Goal: Communication & Community: Share content

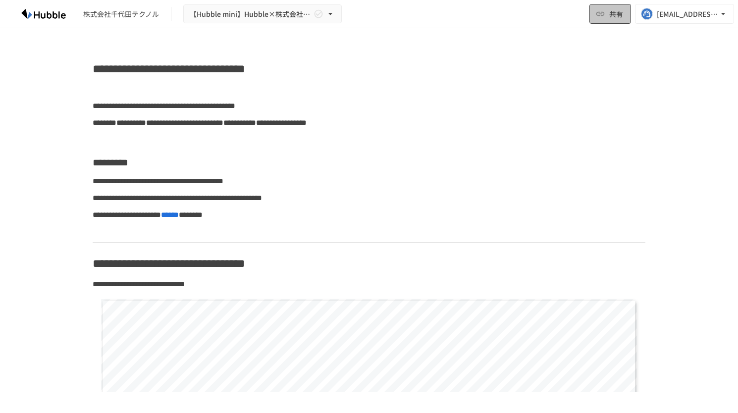
click at [608, 15] on button "共有" at bounding box center [611, 14] width 42 height 20
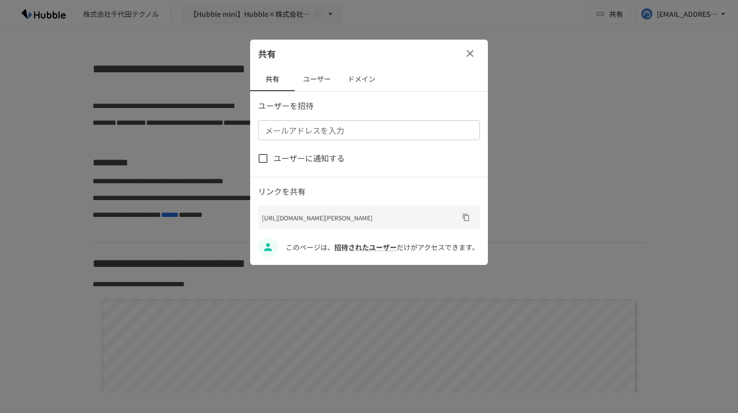
click at [322, 80] on button "ユーザー" at bounding box center [317, 79] width 45 height 24
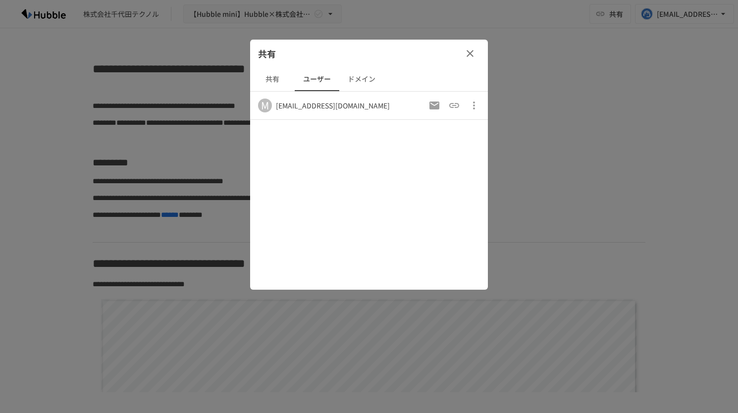
click at [277, 81] on button "共有" at bounding box center [272, 79] width 45 height 24
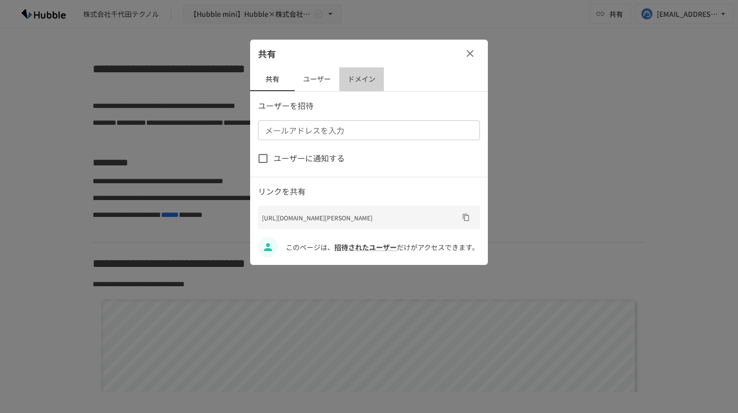
click at [355, 79] on button "ドメイン" at bounding box center [361, 79] width 45 height 24
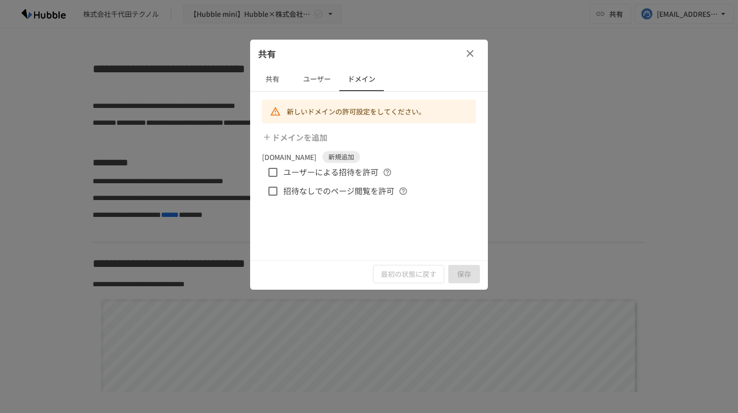
click at [319, 81] on button "ユーザー" at bounding box center [317, 79] width 45 height 24
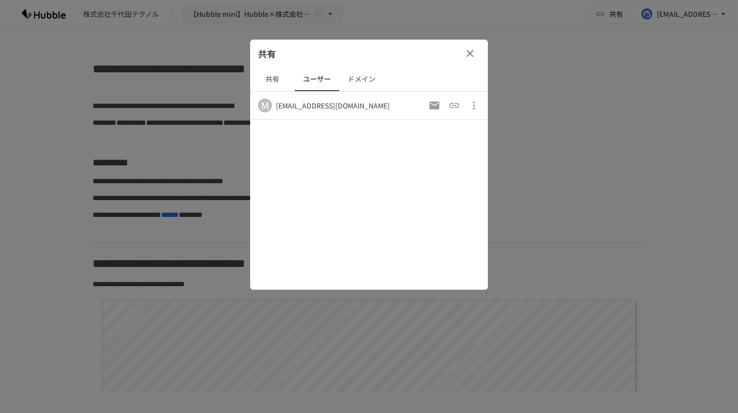
click at [275, 77] on button "共有" at bounding box center [272, 79] width 45 height 24
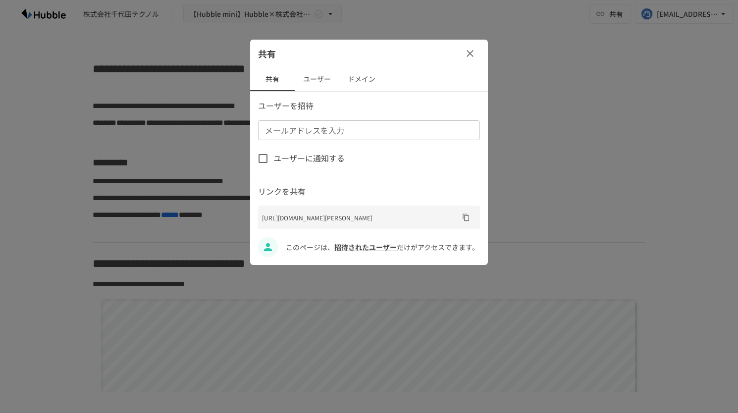
click at [322, 72] on button "ユーザー" at bounding box center [317, 79] width 45 height 24
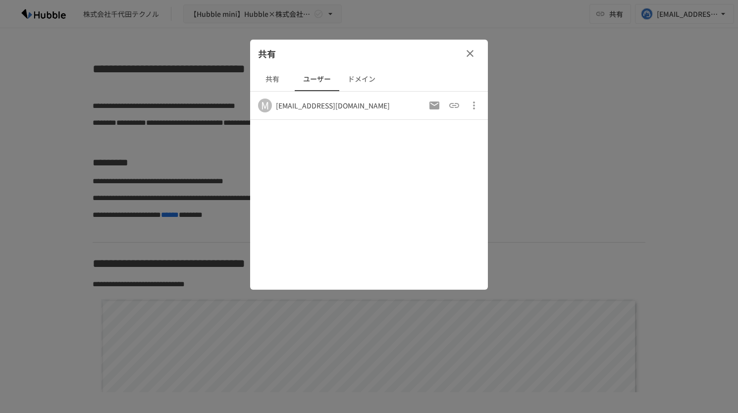
click at [470, 54] on icon "button" at bounding box center [470, 54] width 12 height 12
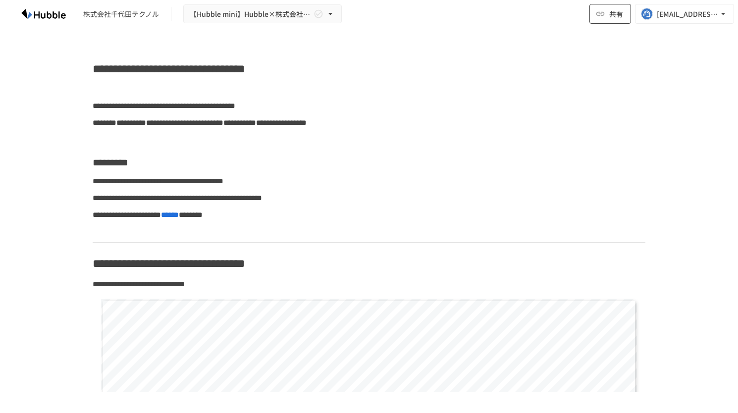
click at [606, 21] on button "共有" at bounding box center [611, 14] width 42 height 20
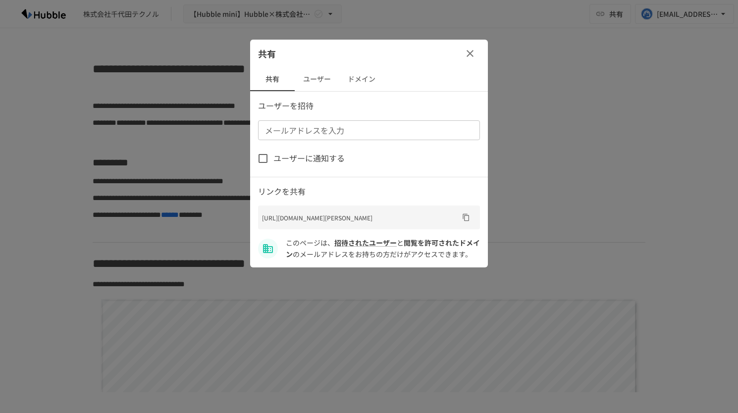
click at [343, 128] on input "メールアドレスを入力" at bounding box center [368, 130] width 214 height 14
paste input "**********"
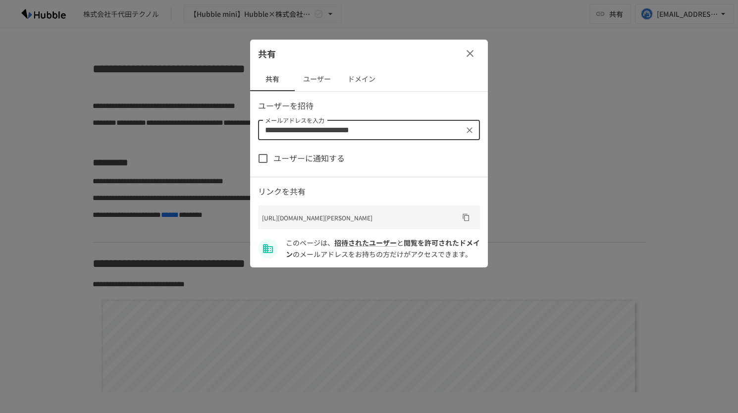
type input "**********"
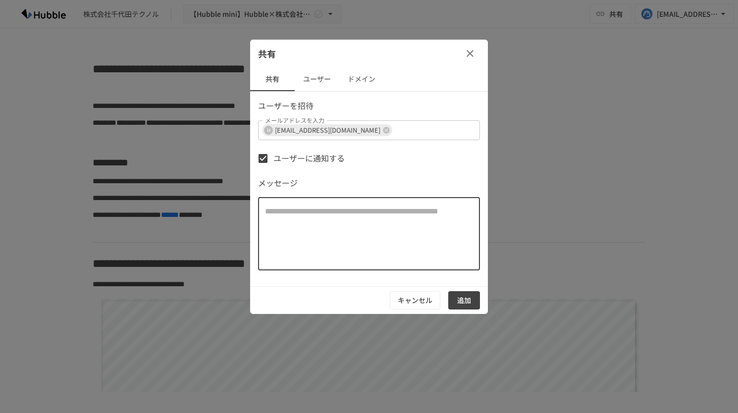
click at [428, 238] on textarea at bounding box center [369, 234] width 208 height 57
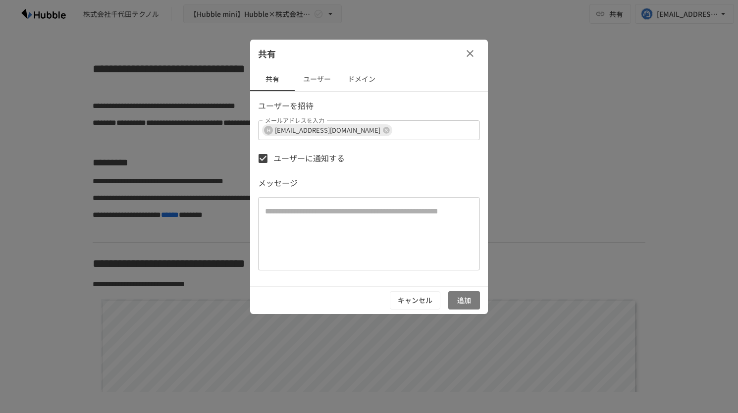
click at [467, 300] on button "追加" at bounding box center [464, 300] width 32 height 18
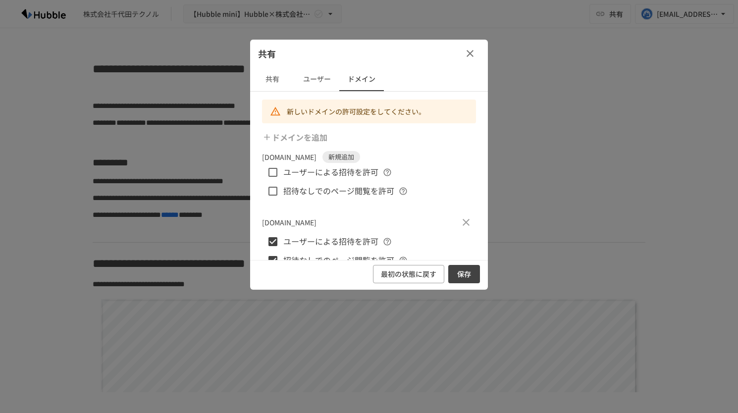
click at [447, 271] on div "最初の状態に戻す 保存" at bounding box center [369, 274] width 238 height 28
drag, startPoint x: 451, startPoint y: 272, endPoint x: 407, endPoint y: 225, distance: 64.5
click at [407, 225] on div "新しいドメインの許可設定をしてください。 ドメインを追加 hubble-inc.jp 新規追加 ユーザーによる招待を許可 招待なしでのページ閲覧を許可 c-t…" at bounding box center [369, 190] width 238 height 196
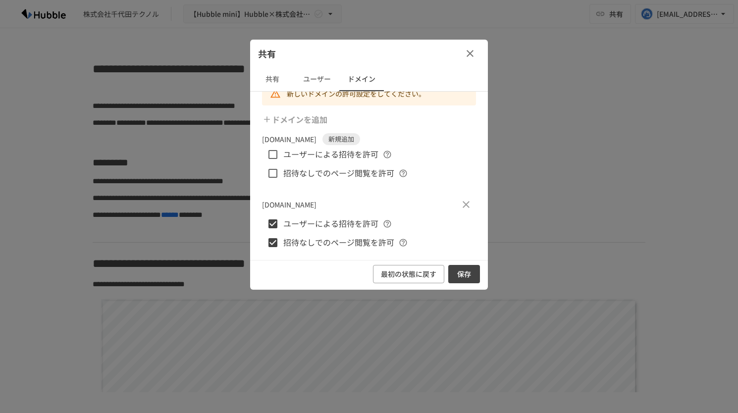
click at [462, 277] on button "保存" at bounding box center [464, 274] width 32 height 18
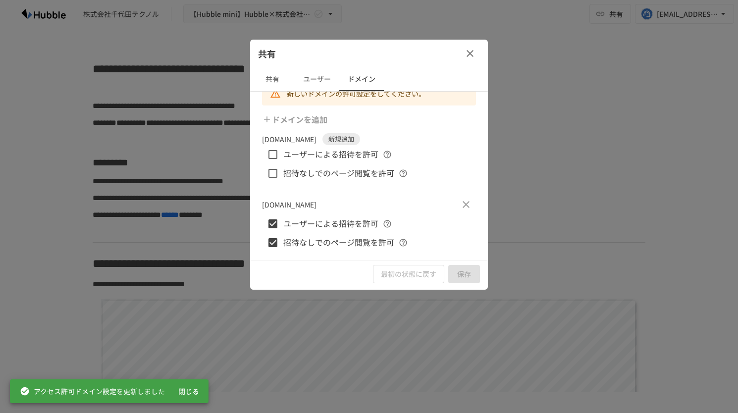
scroll to position [0, 0]
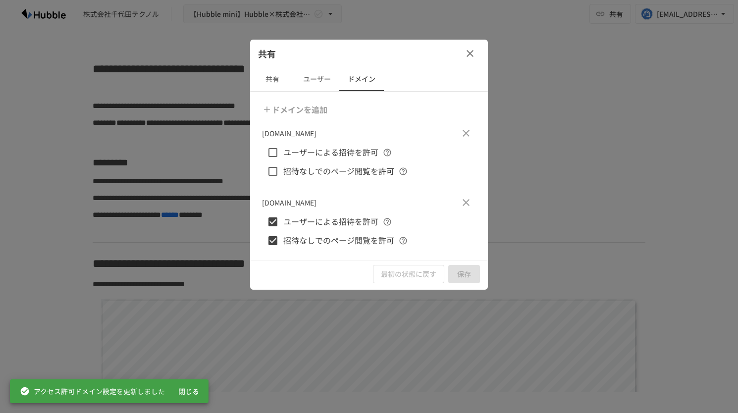
click at [470, 54] on icon "button" at bounding box center [470, 54] width 12 height 12
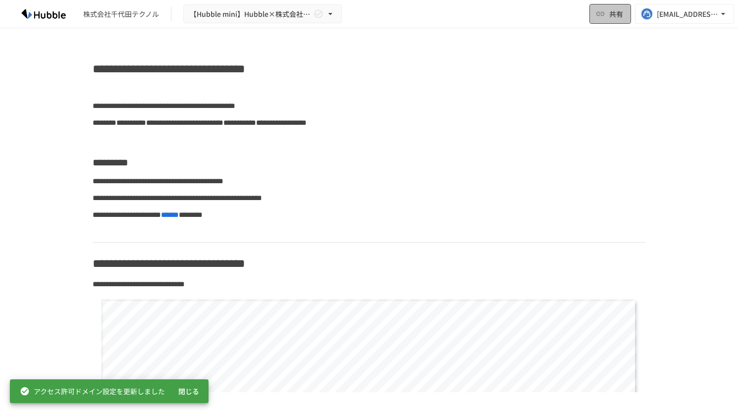
click at [614, 21] on button "共有" at bounding box center [611, 14] width 42 height 20
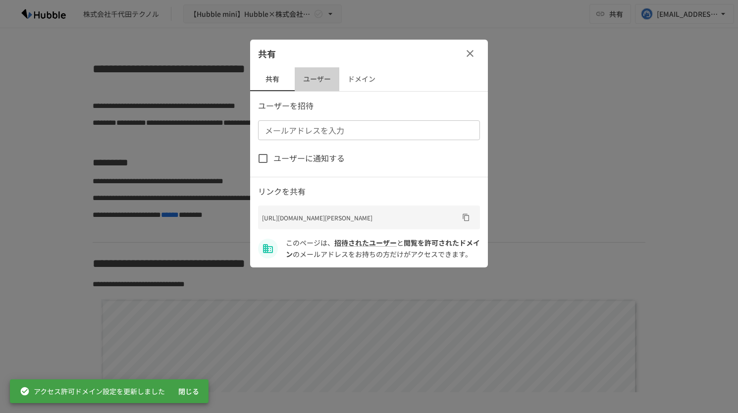
click at [319, 80] on button "ユーザー" at bounding box center [317, 79] width 45 height 24
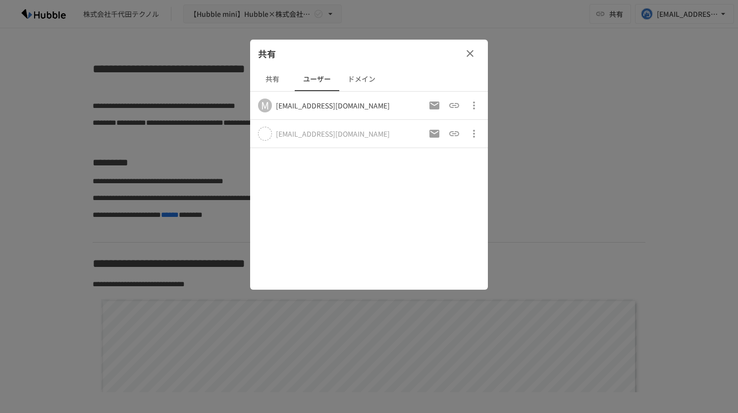
click at [359, 77] on button "ドメイン" at bounding box center [361, 79] width 45 height 24
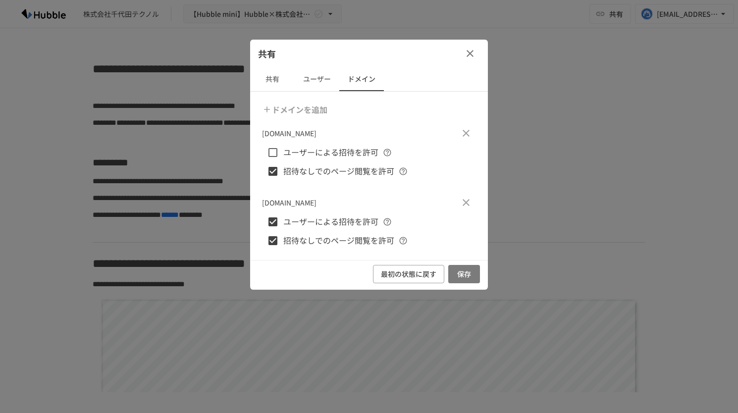
click at [460, 269] on button "保存" at bounding box center [464, 274] width 32 height 18
click at [431, 171] on div "hubble-inc.jp ユーザーによる招待を許可 招待なしでのページ閲覧を許可" at bounding box center [369, 151] width 214 height 57
click at [268, 83] on button "共有" at bounding box center [272, 79] width 45 height 24
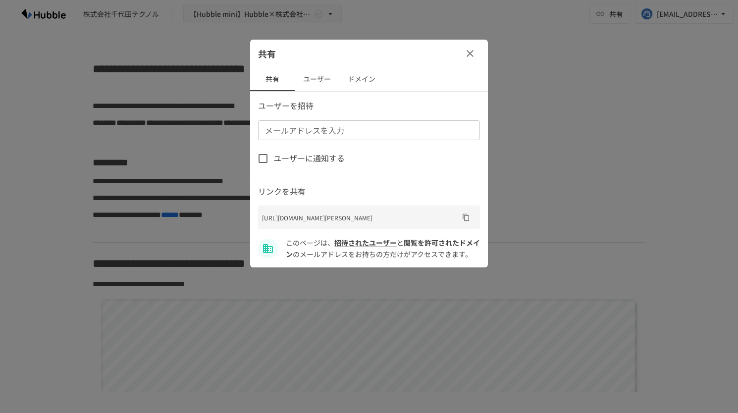
click at [473, 52] on icon "button" at bounding box center [470, 53] width 7 height 7
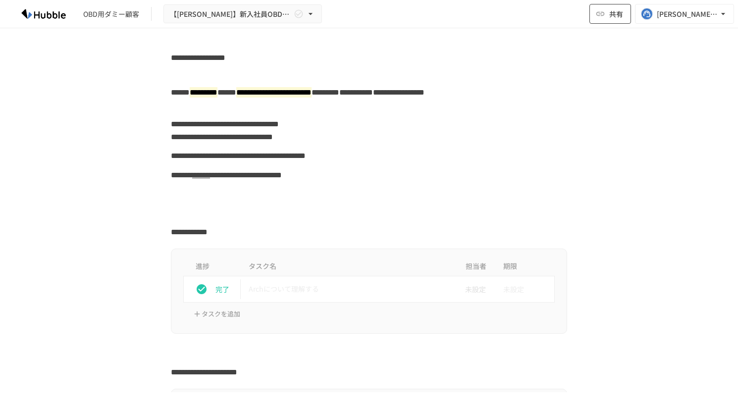
click at [606, 23] on button "共有" at bounding box center [611, 14] width 42 height 20
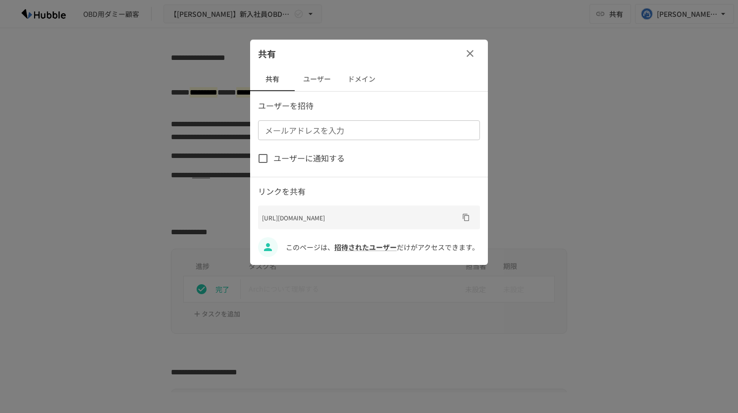
click at [322, 78] on button "ユーザー" at bounding box center [317, 79] width 45 height 24
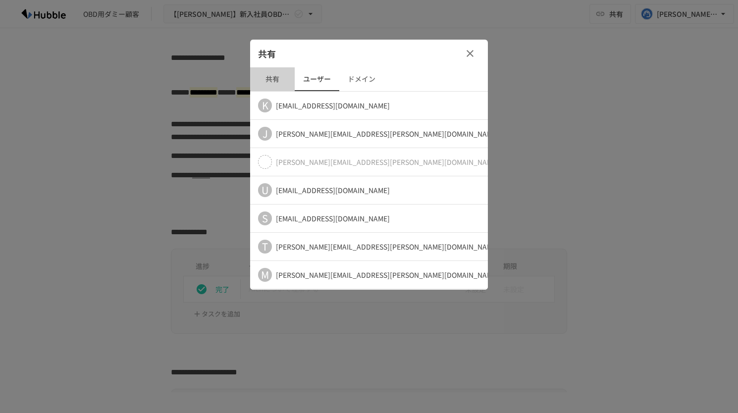
click at [278, 79] on button "共有" at bounding box center [272, 79] width 45 height 24
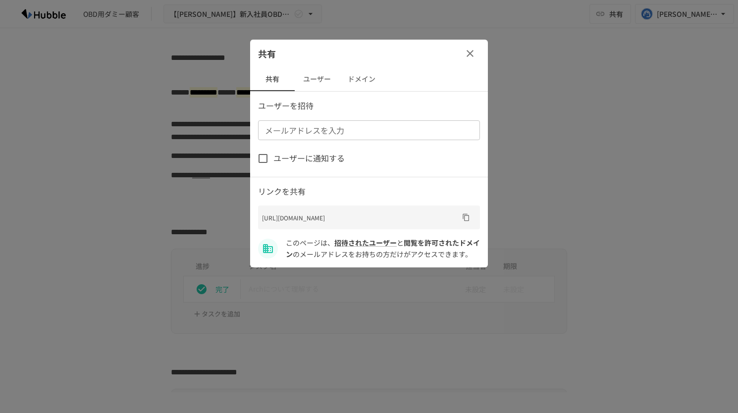
click at [285, 130] on input "メールアドレスを入力" at bounding box center [368, 130] width 214 height 14
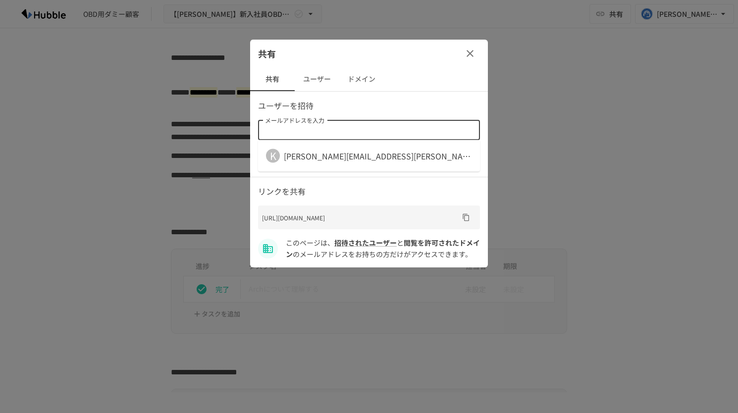
paste input "**********"
type input "**********"
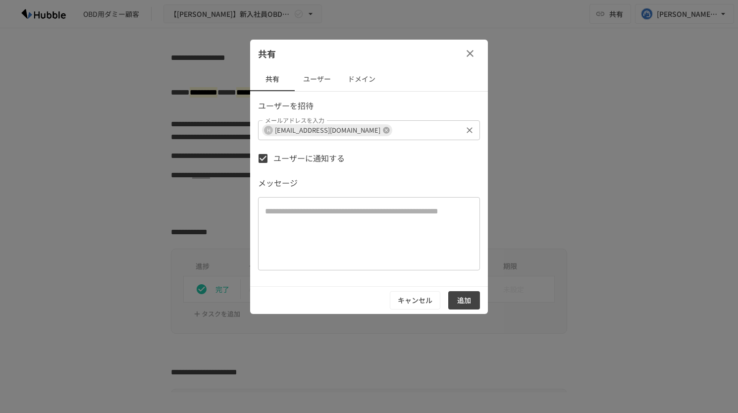
click at [383, 130] on icon at bounding box center [386, 130] width 6 height 6
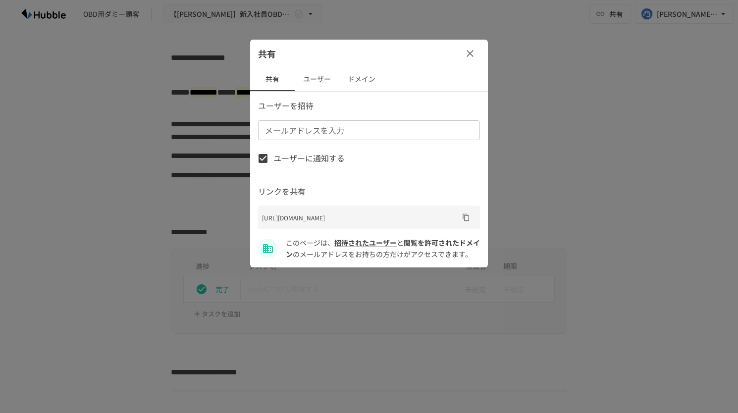
click at [472, 53] on icon "button" at bounding box center [470, 54] width 12 height 12
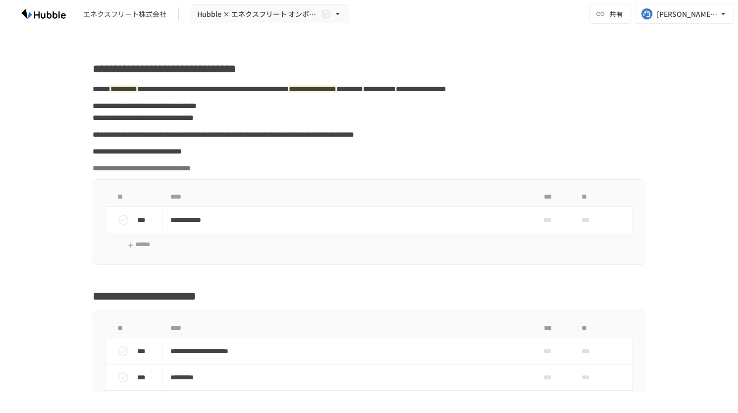
scroll to position [1075, 0]
